Goal: Entertainment & Leisure: Consume media (video, audio)

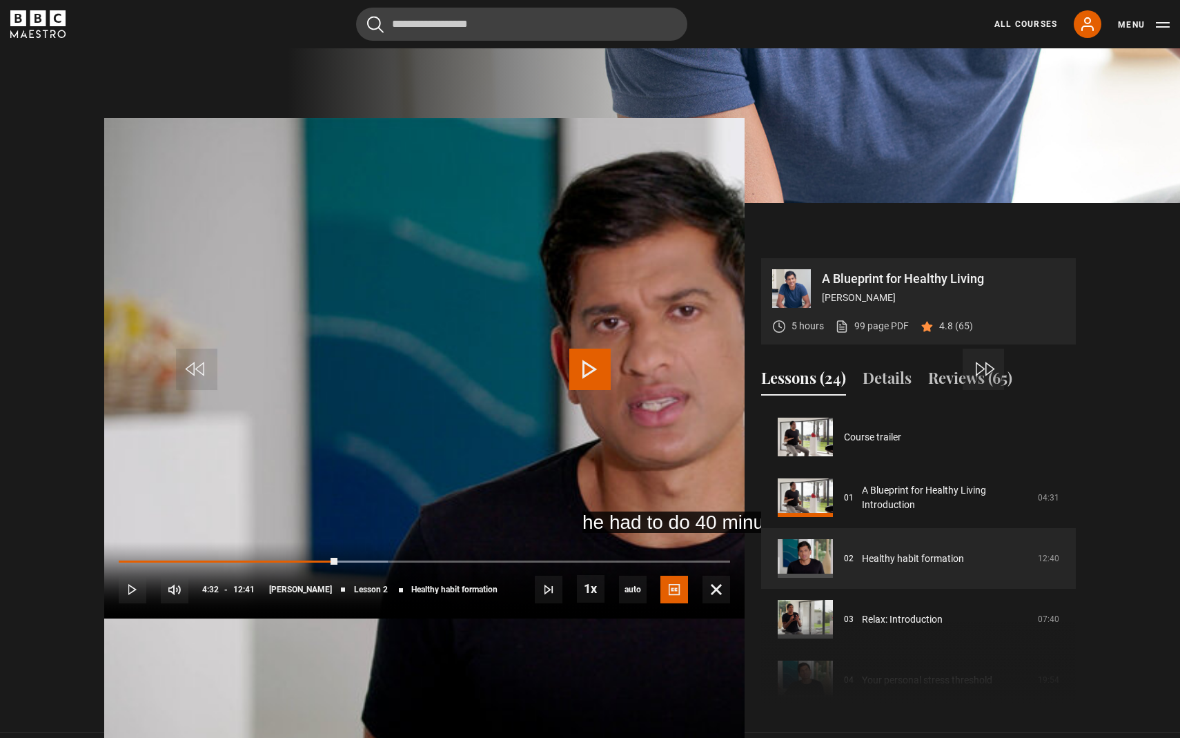
scroll to position [61, 0]
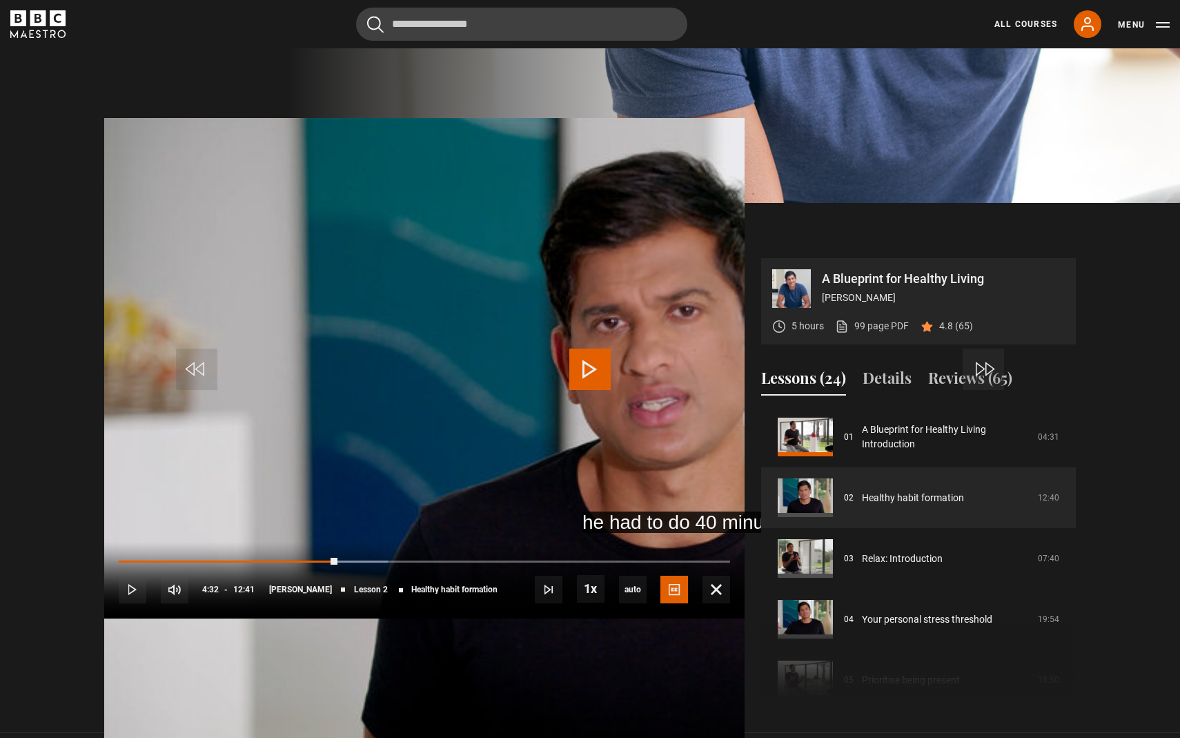
click at [594, 364] on span "Video Player" at bounding box center [590, 369] width 41 height 41
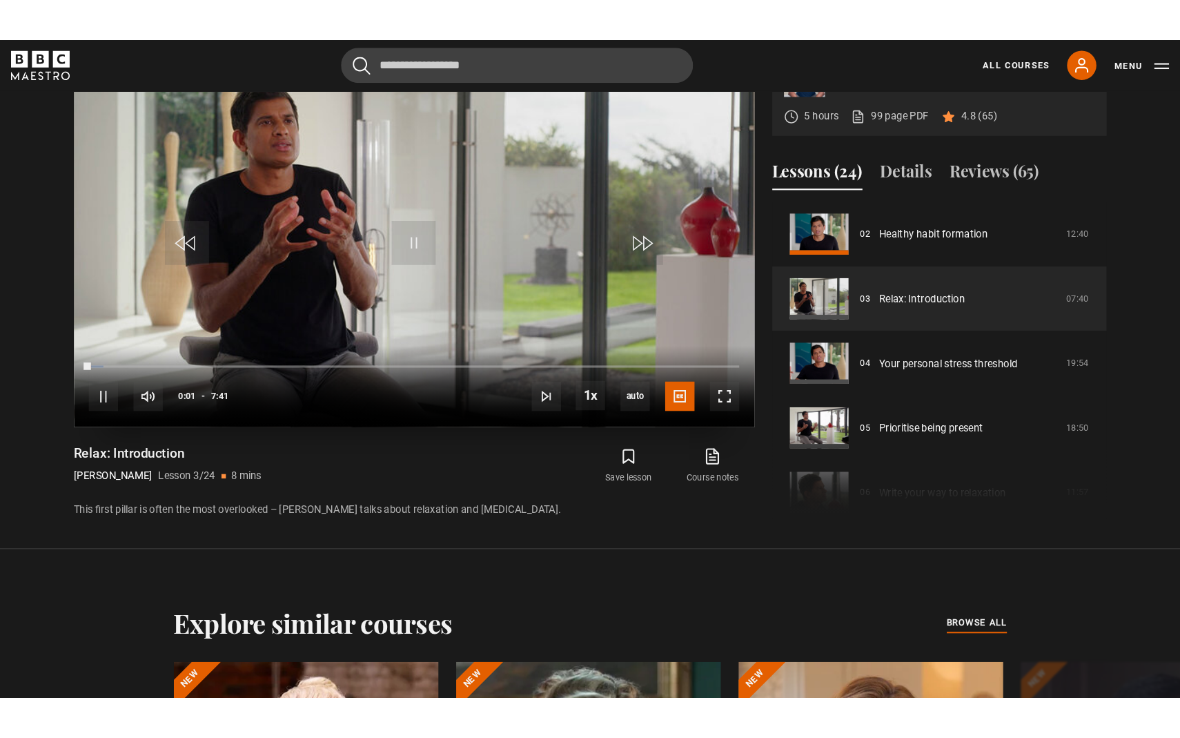
scroll to position [674, 0]
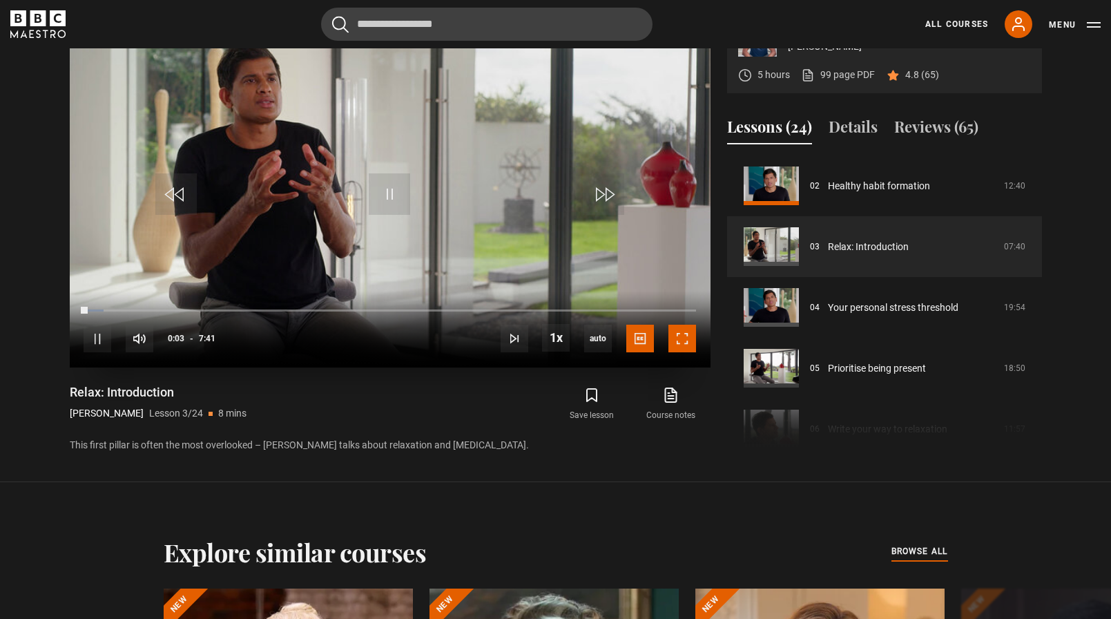
click at [683, 340] on span "Video Player" at bounding box center [682, 338] width 28 height 28
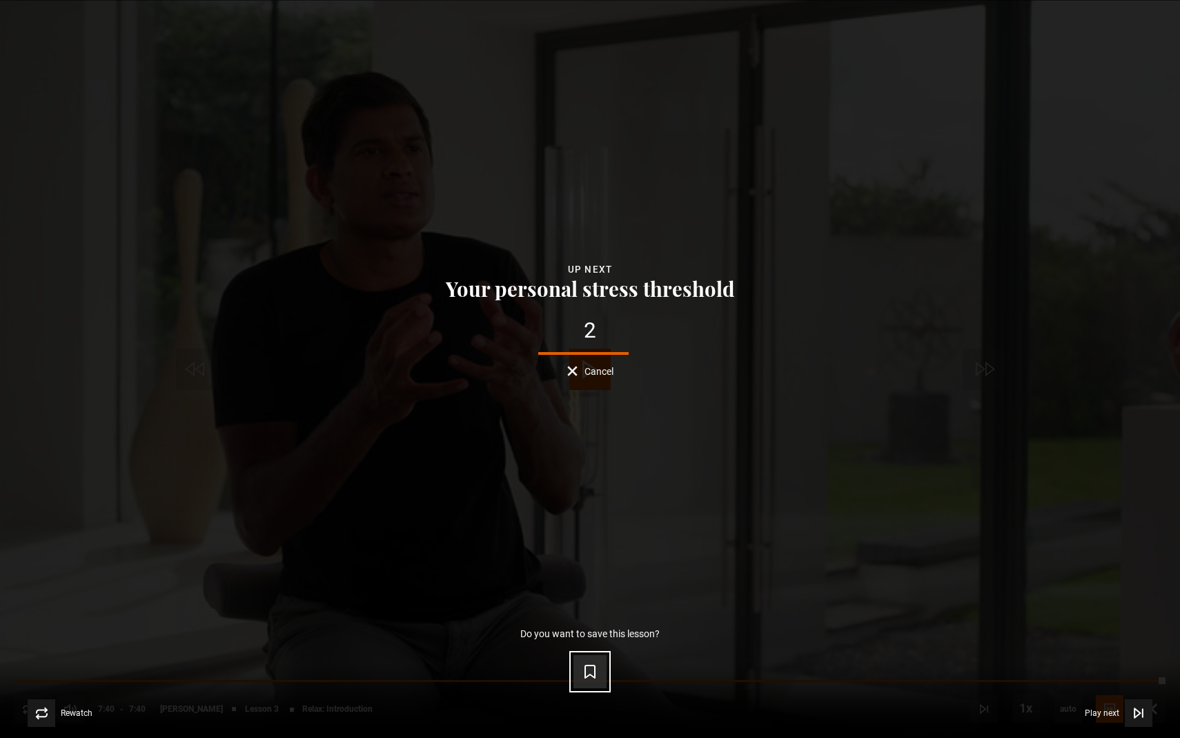
click at [589, 674] on icon "Video Player" at bounding box center [590, 671] width 17 height 17
click at [589, 674] on video-js "Video Player is loading. Play Lesson Relax: Introduction 10s Skip Back 10 secon…" at bounding box center [590, 369] width 1180 height 738
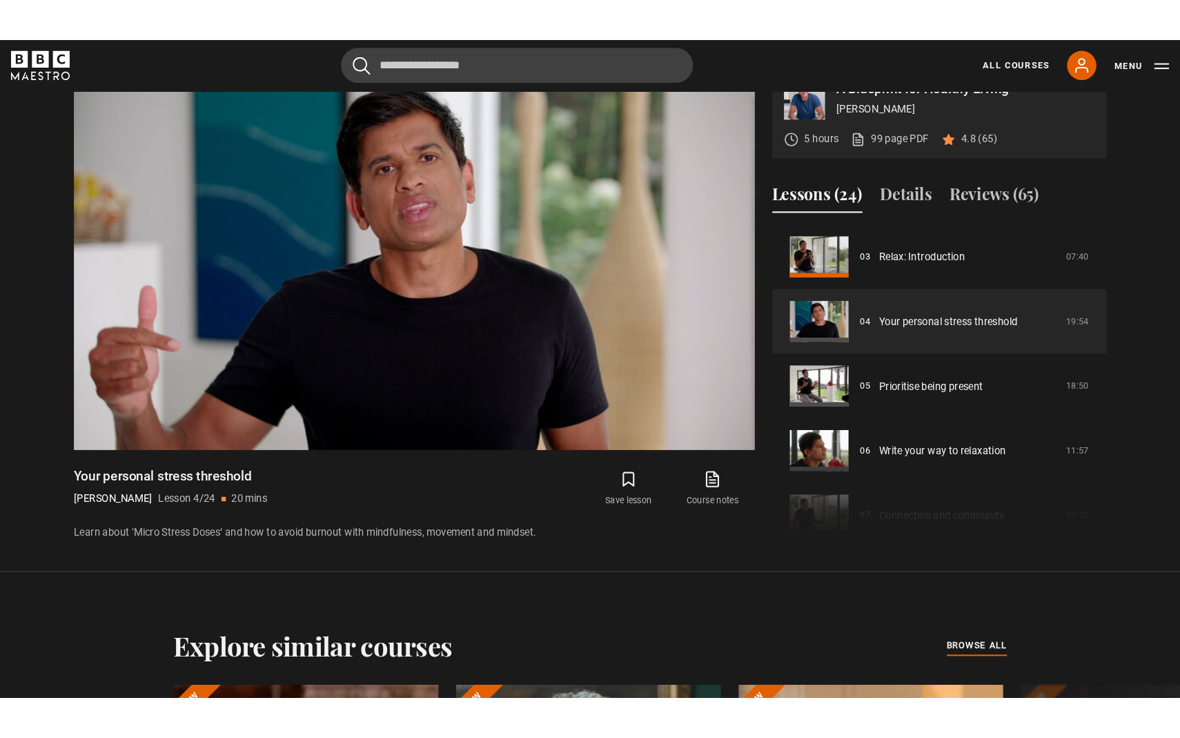
scroll to position [646, 0]
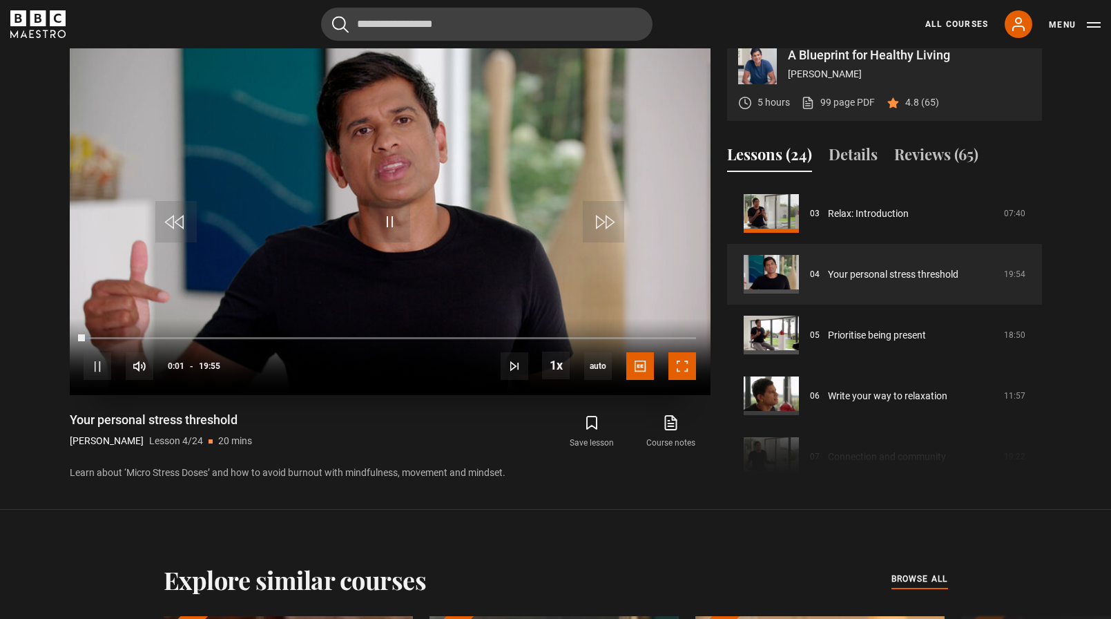
click at [685, 369] on span "Video Player" at bounding box center [682, 366] width 28 height 28
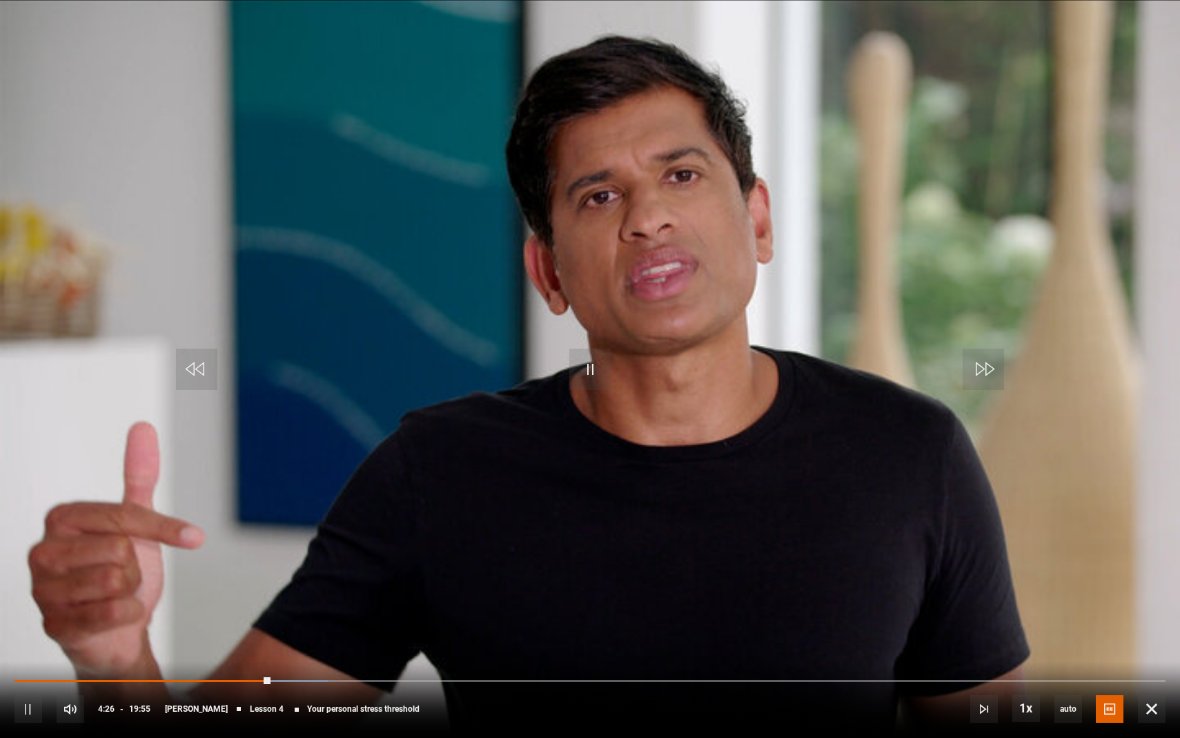
click at [707, 527] on video "Video Player" at bounding box center [590, 369] width 1180 height 738
